Goal: Task Accomplishment & Management: Manage account settings

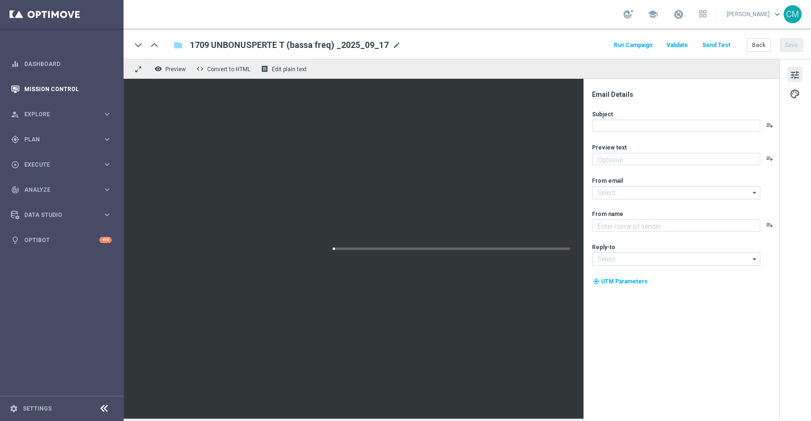
type textarea "Ti abbiamo accreditato 2€ di bonus Slot"
type input "[EMAIL_ADDRESS][DOMAIN_NAME]"
type textarea "Sisal"
type input "[EMAIL_ADDRESS][DOMAIN_NAME]"
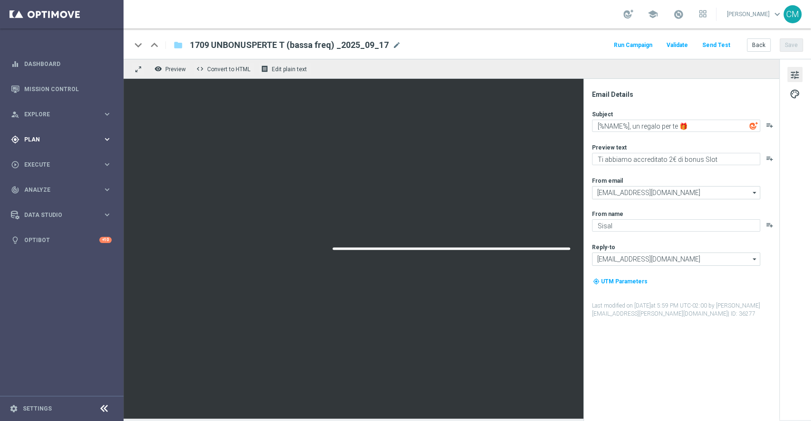
click at [38, 138] on span "Plan" at bounding box center [63, 140] width 78 height 6
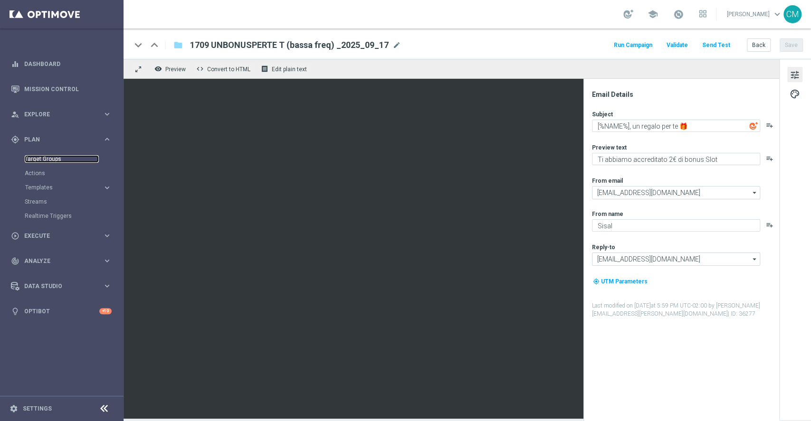
click at [35, 156] on link "Target Groups" at bounding box center [62, 159] width 74 height 8
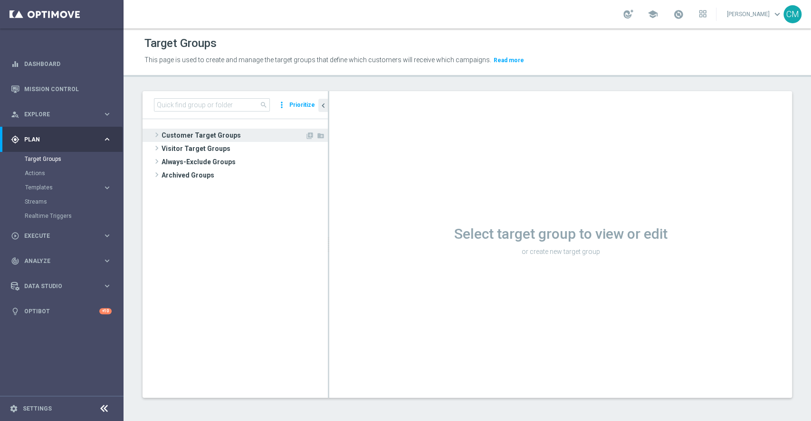
click at [207, 135] on span "Customer Target Groups" at bounding box center [232, 135] width 143 height 13
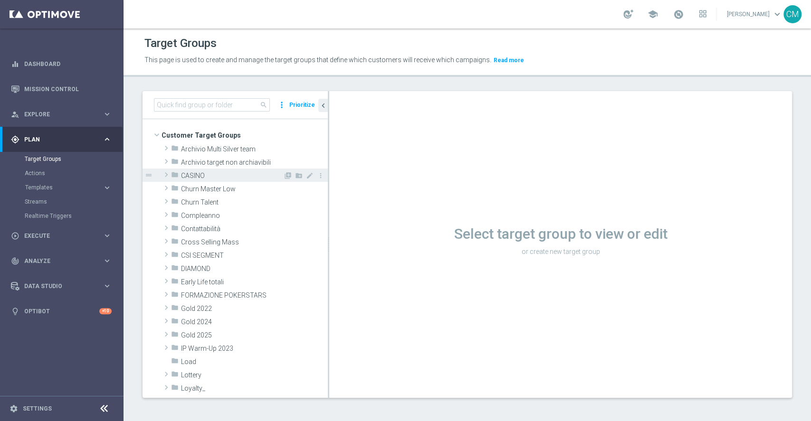
click at [207, 176] on span "CASINO" at bounding box center [232, 176] width 102 height 8
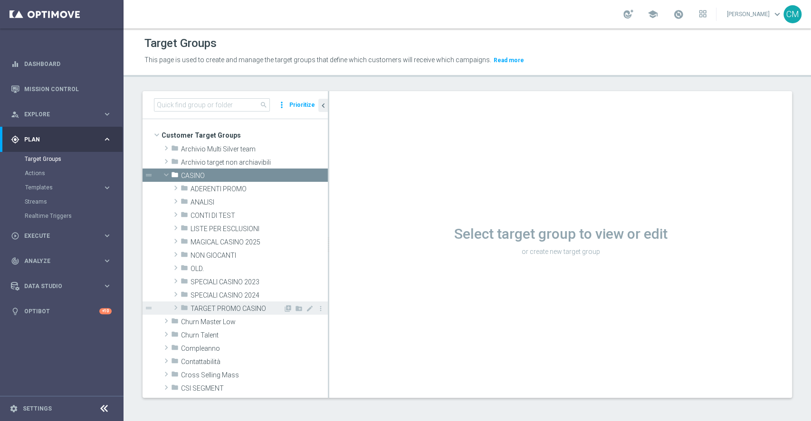
click at [235, 302] on div "folder TARGET PROMO CASINO" at bounding box center [231, 308] width 103 height 13
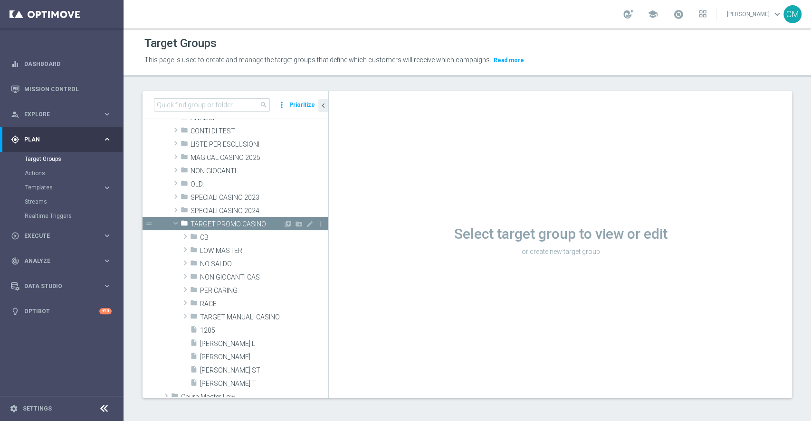
scroll to position [87, 0]
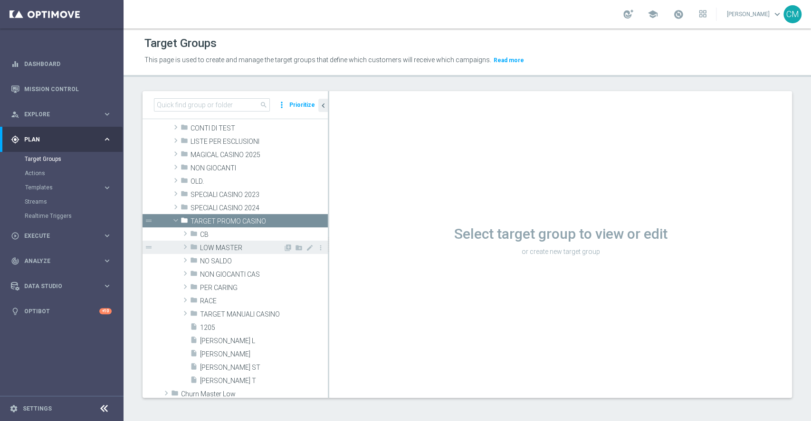
click at [228, 250] on span "LOW MASTER" at bounding box center [241, 248] width 83 height 8
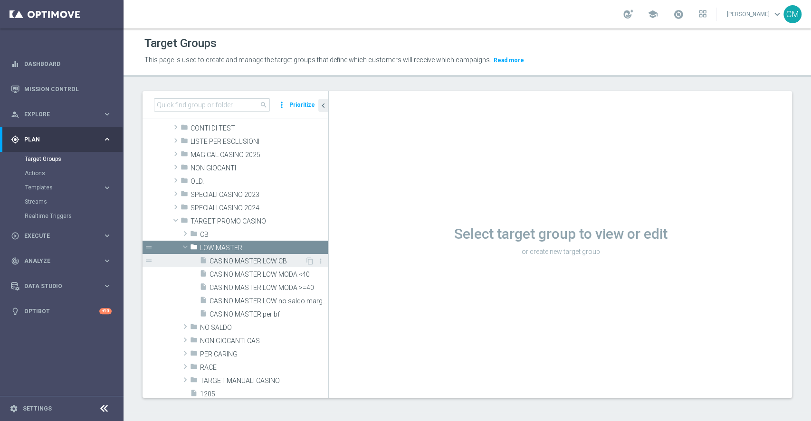
click at [249, 255] on div "insert_drive_file CASINO MASTER LOW CB" at bounding box center [251, 260] width 105 height 13
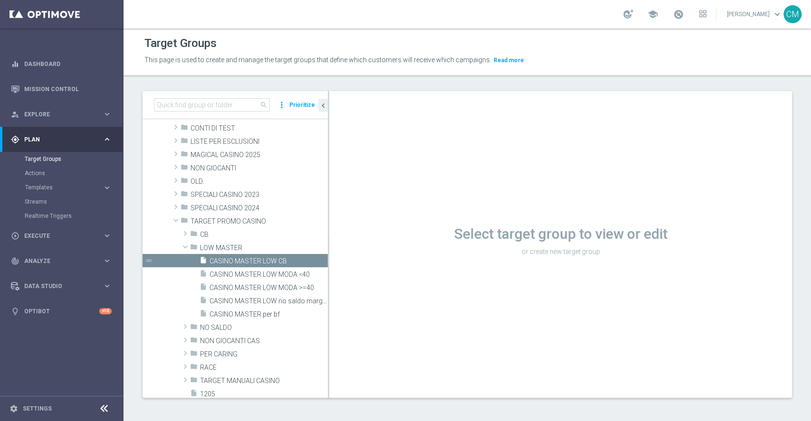
drag, startPoint x: 273, startPoint y: 261, endPoint x: 437, endPoint y: 0, distance: 307.6
click at [273, 262] on span "CASINO MASTER LOW CB" at bounding box center [268, 261] width 118 height 8
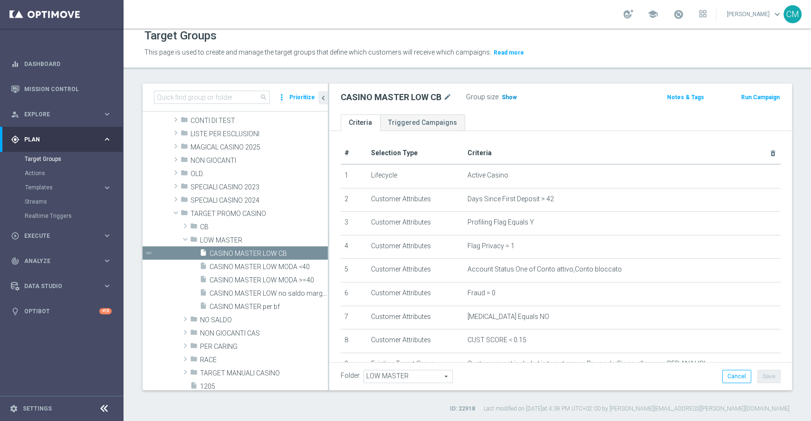
click at [512, 95] on span "Show" at bounding box center [508, 97] width 15 height 7
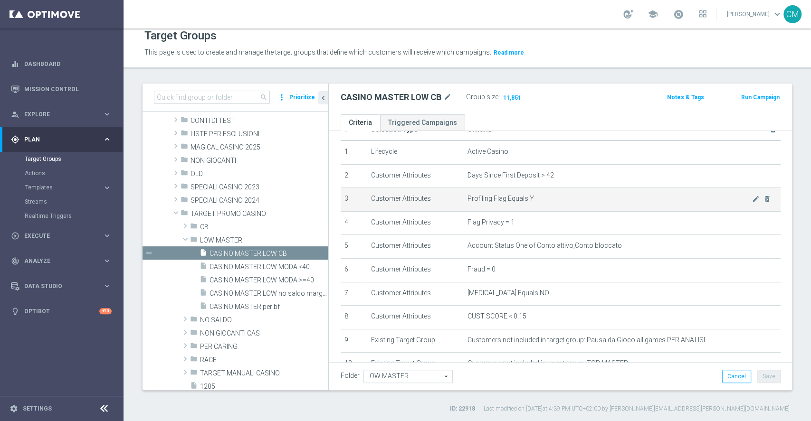
scroll to position [189, 0]
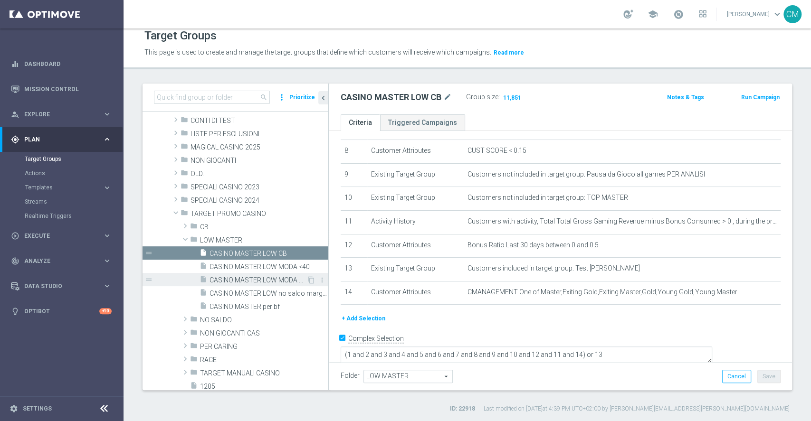
click at [262, 281] on span "CASINO MASTER LOW MODA >=40" at bounding box center [257, 280] width 97 height 8
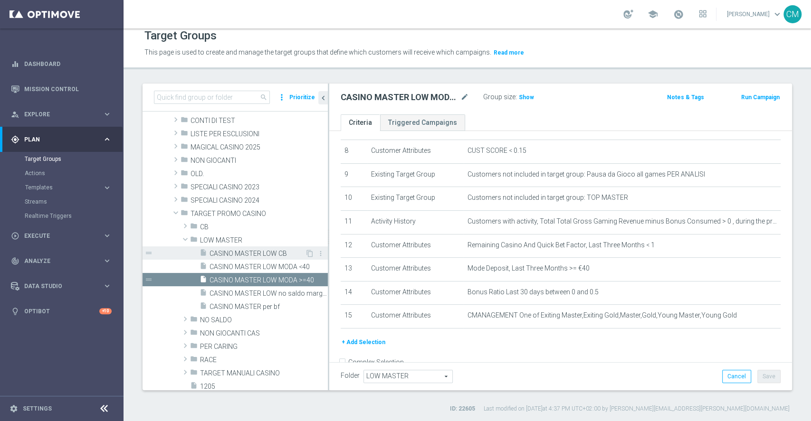
click at [261, 255] on span "CASINO MASTER LOW CB" at bounding box center [256, 254] width 95 height 8
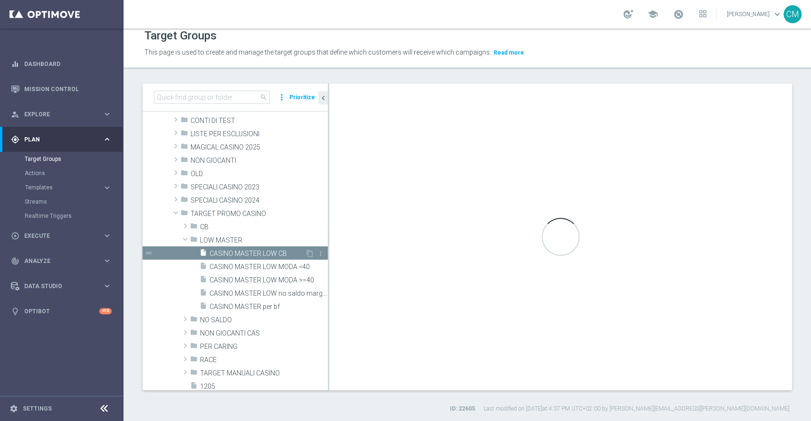
checkbox input "true"
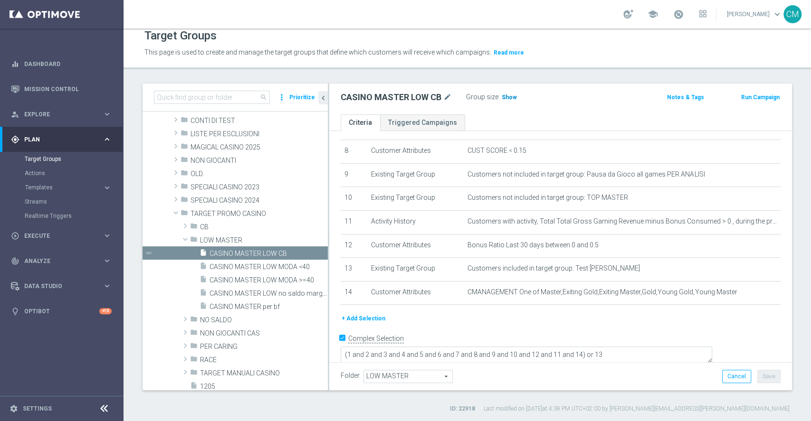
click at [503, 98] on span "Show" at bounding box center [508, 97] width 15 height 7
